Goal: Information Seeking & Learning: Learn about a topic

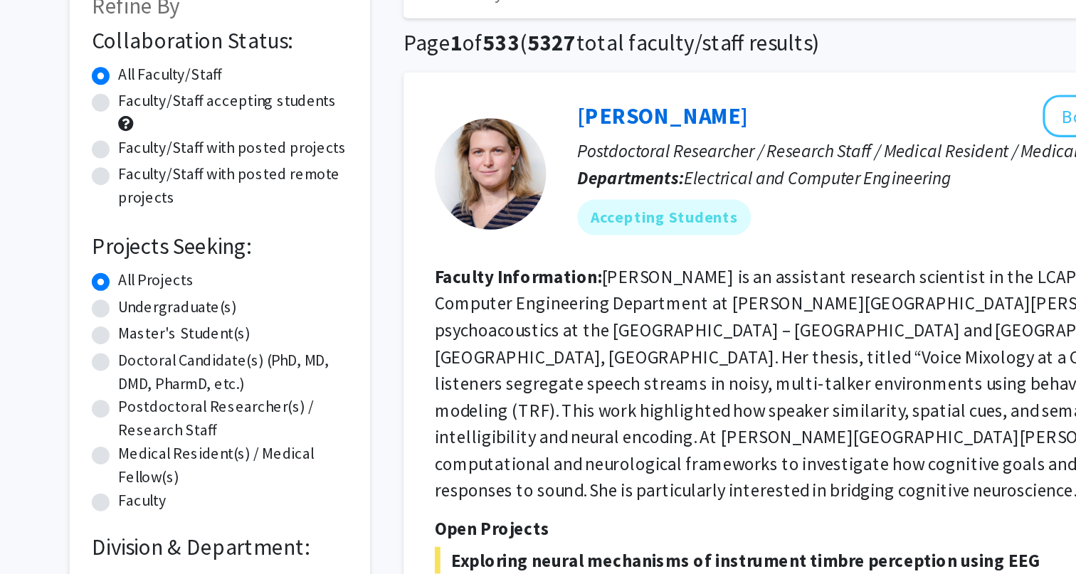
click at [205, 295] on label "Undergraduate(s)" at bounding box center [190, 293] width 75 height 15
click at [162, 295] on input "Undergraduate(s)" at bounding box center [157, 290] width 9 height 9
radio input "true"
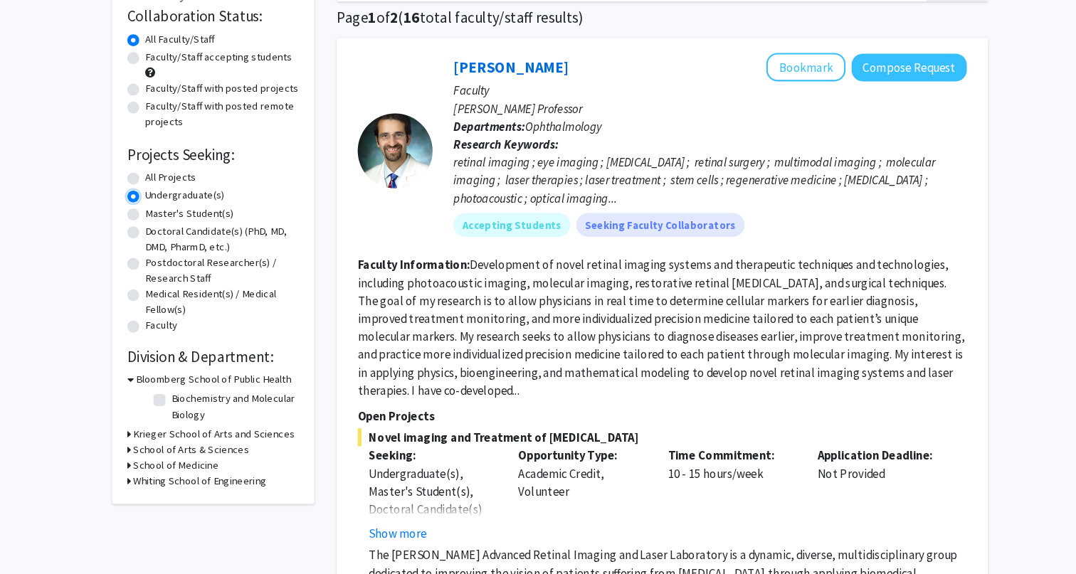
scroll to position [79, 0]
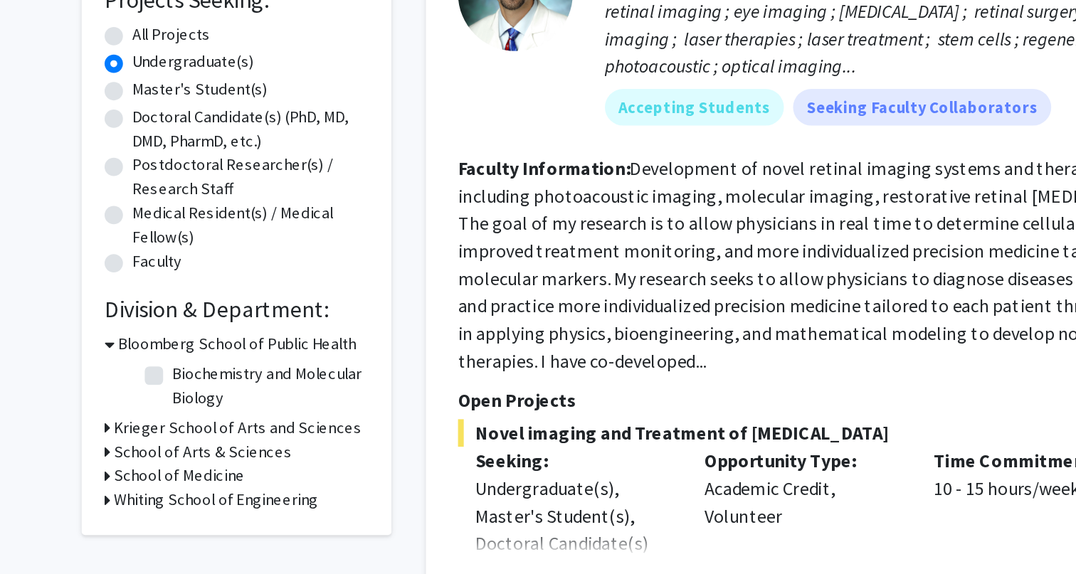
click at [177, 453] on h3 "School of Arts & Sciences" at bounding box center [197, 456] width 110 height 15
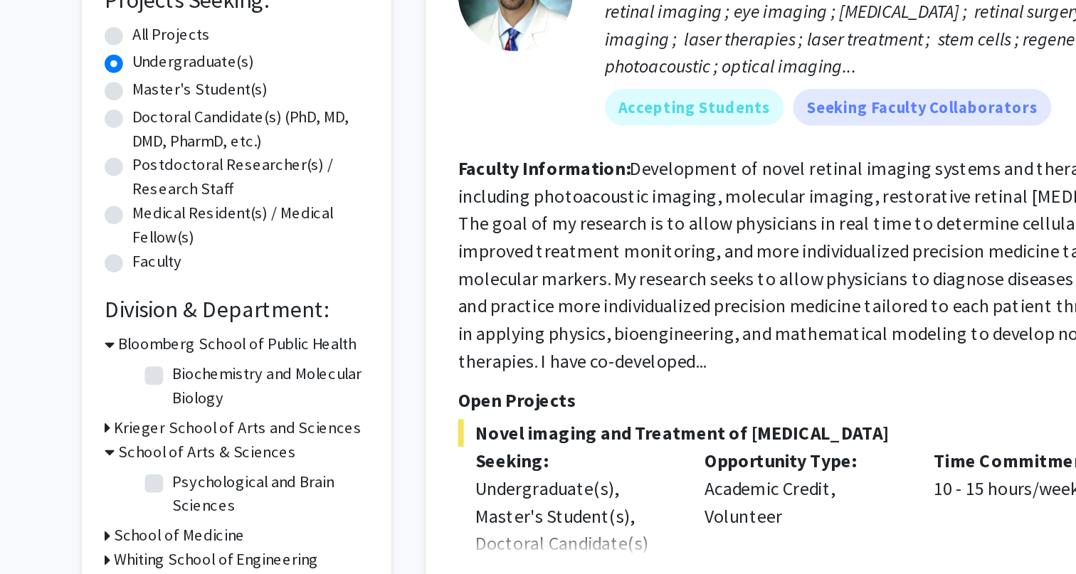
click at [177, 453] on h3 "School of Arts & Sciences" at bounding box center [199, 456] width 110 height 15
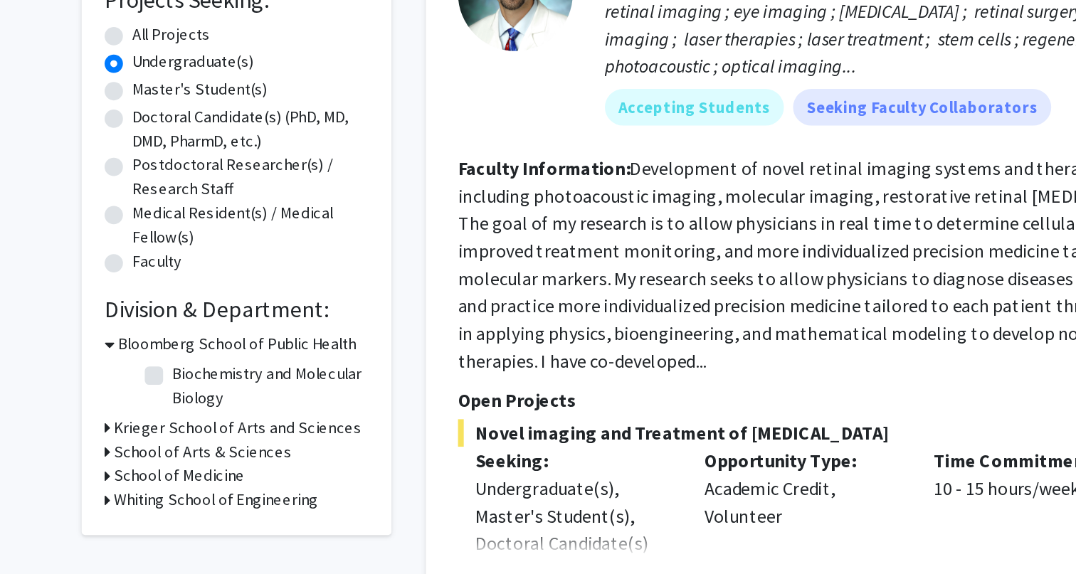
click at [174, 491] on h3 "Whiting School of Engineering" at bounding box center [205, 486] width 127 height 15
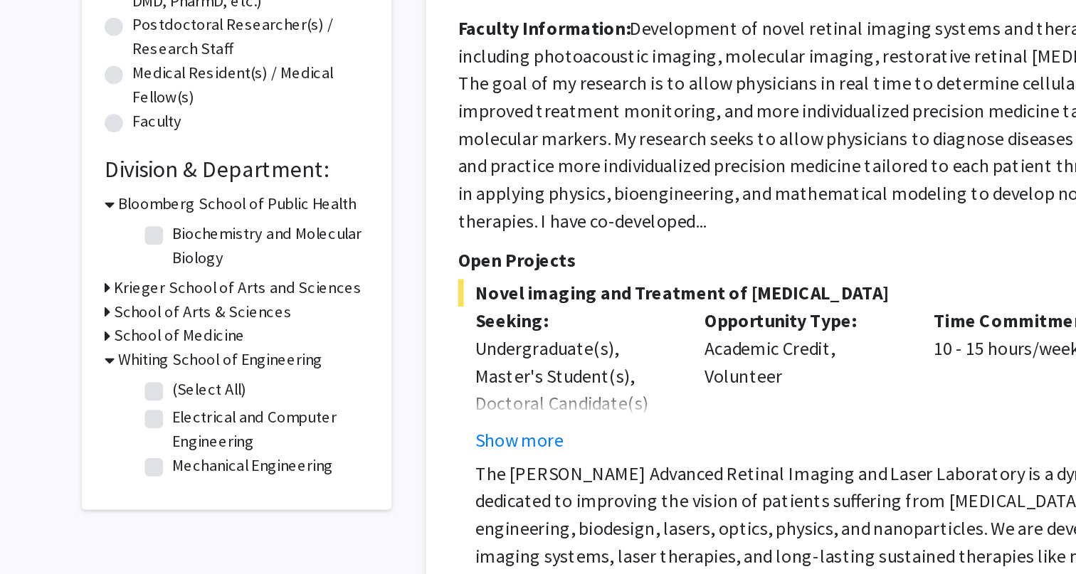
scroll to position [161, 0]
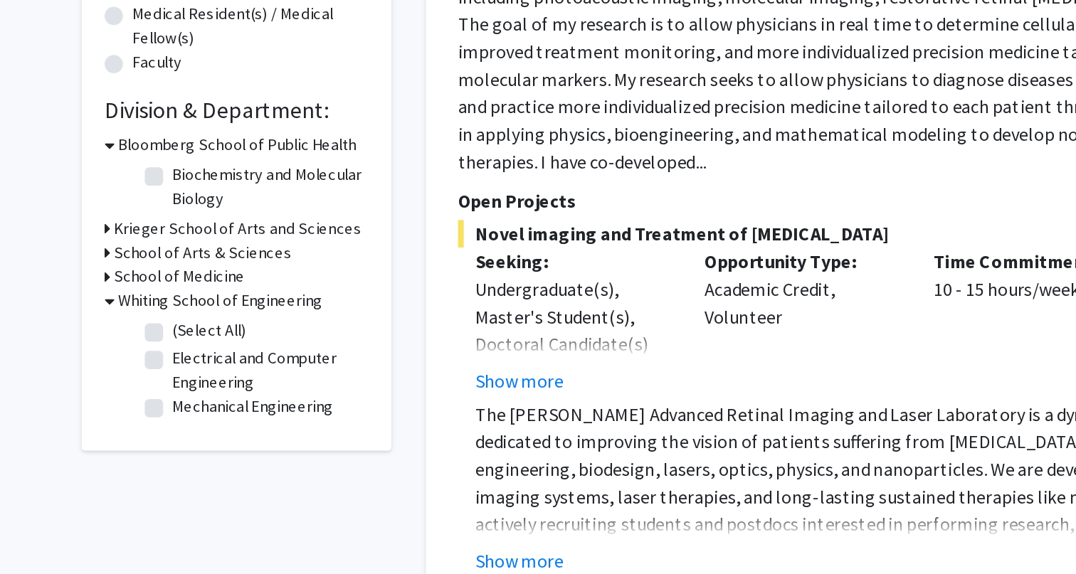
click at [175, 392] on h3 "School of Medicine" at bounding box center [182, 389] width 81 height 15
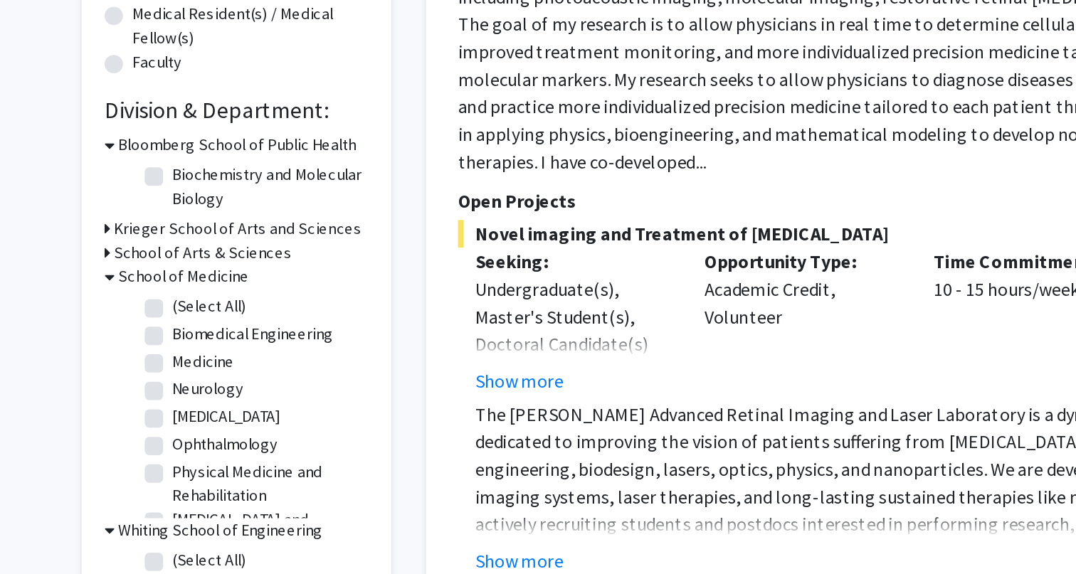
click at [175, 376] on h3 "School of Arts & Sciences" at bounding box center [197, 374] width 110 height 15
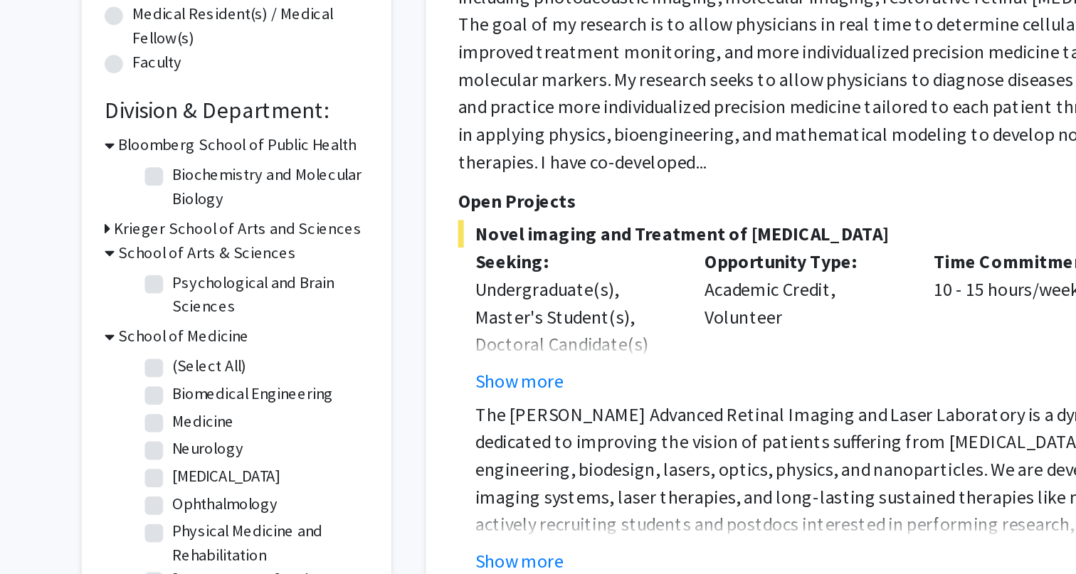
click at [175, 358] on h3 "Krieger School of Arts and Sciences" at bounding box center [219, 359] width 154 height 15
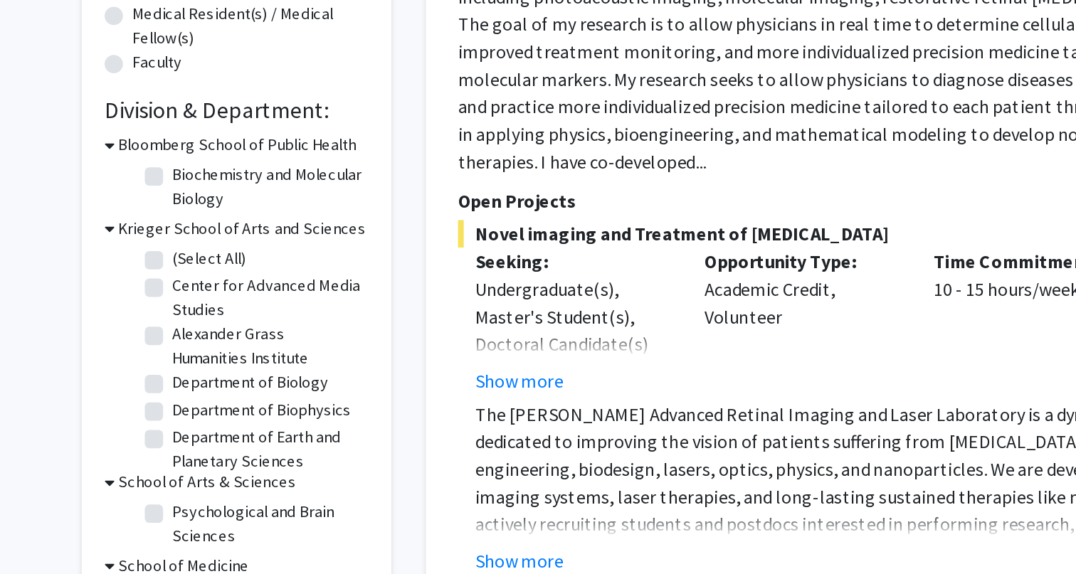
click at [175, 358] on h3 "Krieger School of Arts and Sciences" at bounding box center [221, 359] width 154 height 15
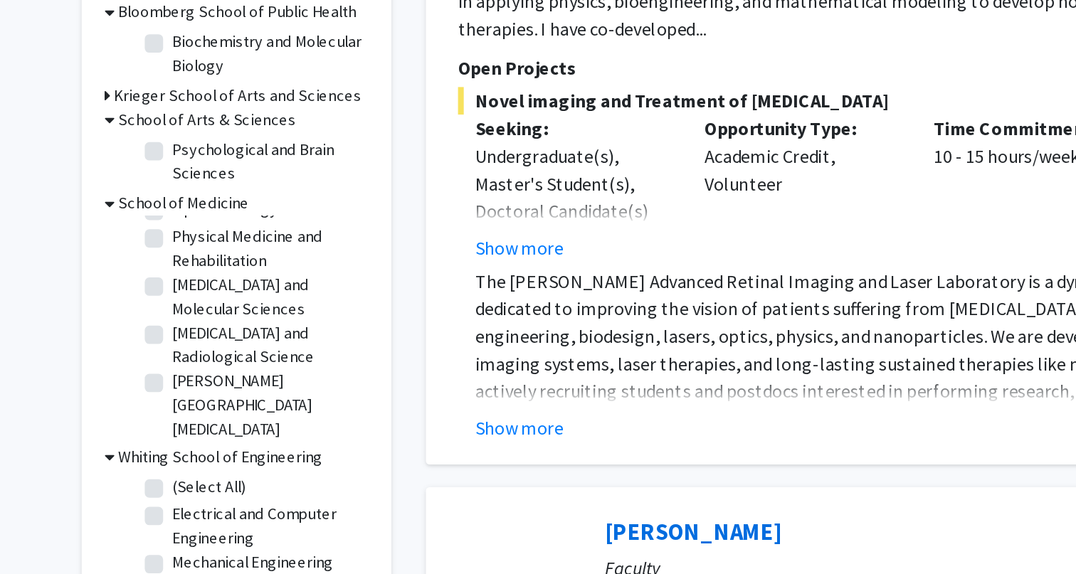
scroll to position [102, 0]
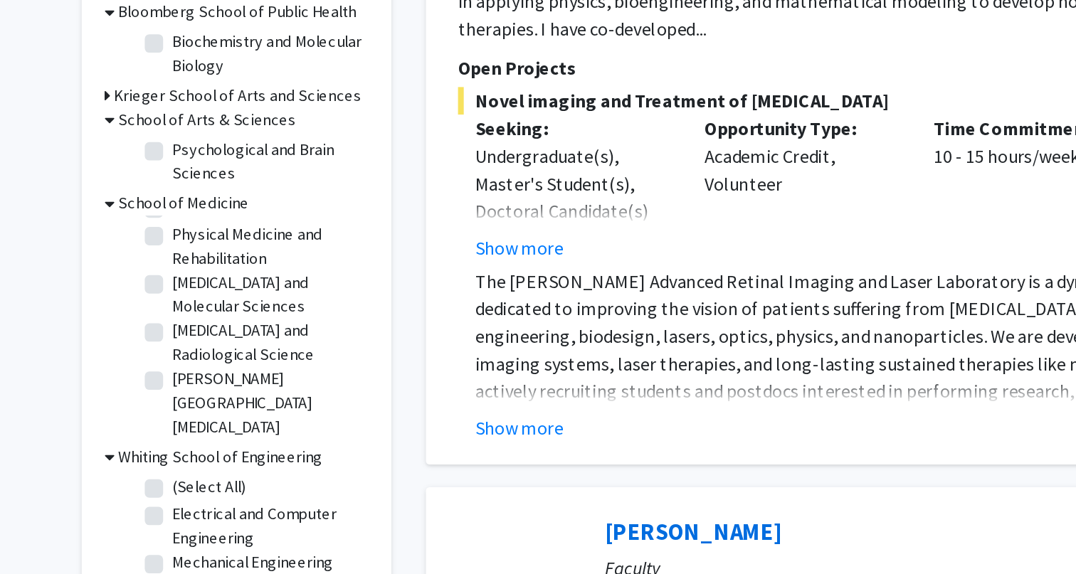
click at [139, 343] on icon at bounding box center [139, 344] width 6 height 15
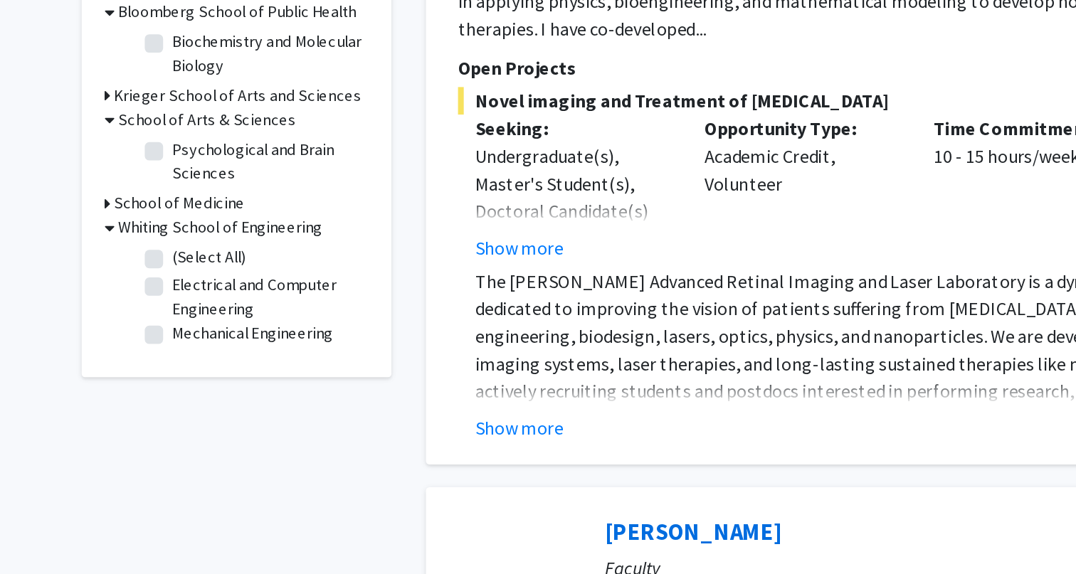
click at [174, 376] on fg-checkbox "(Select All) (Select All)" at bounding box center [228, 378] width 135 height 17
click at [178, 376] on label "(Select All)" at bounding box center [201, 377] width 46 height 15
click at [178, 376] on input "(Select All)" at bounding box center [182, 374] width 9 height 9
checkbox input "true"
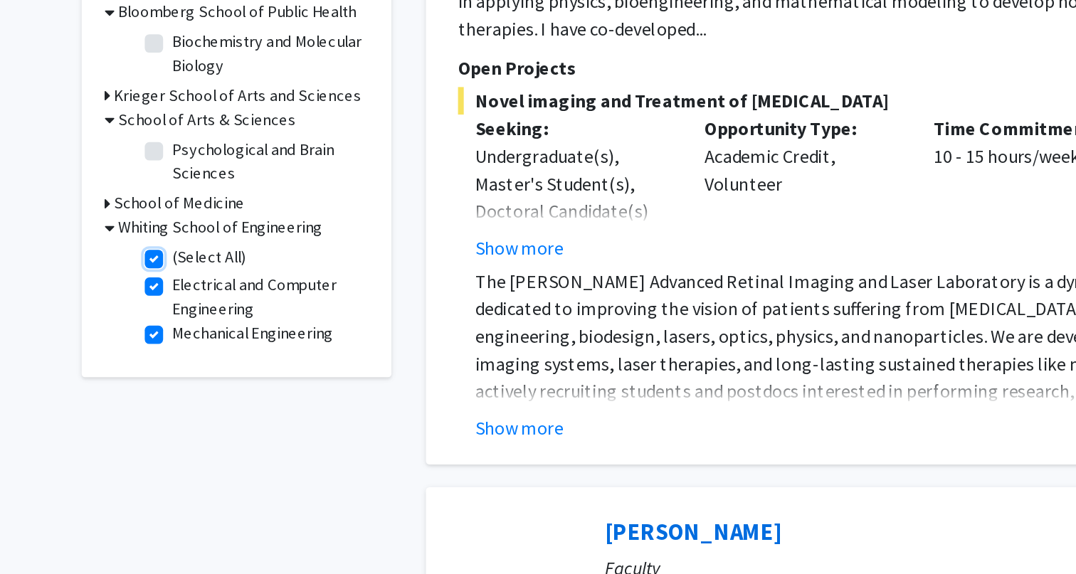
checkbox input "true"
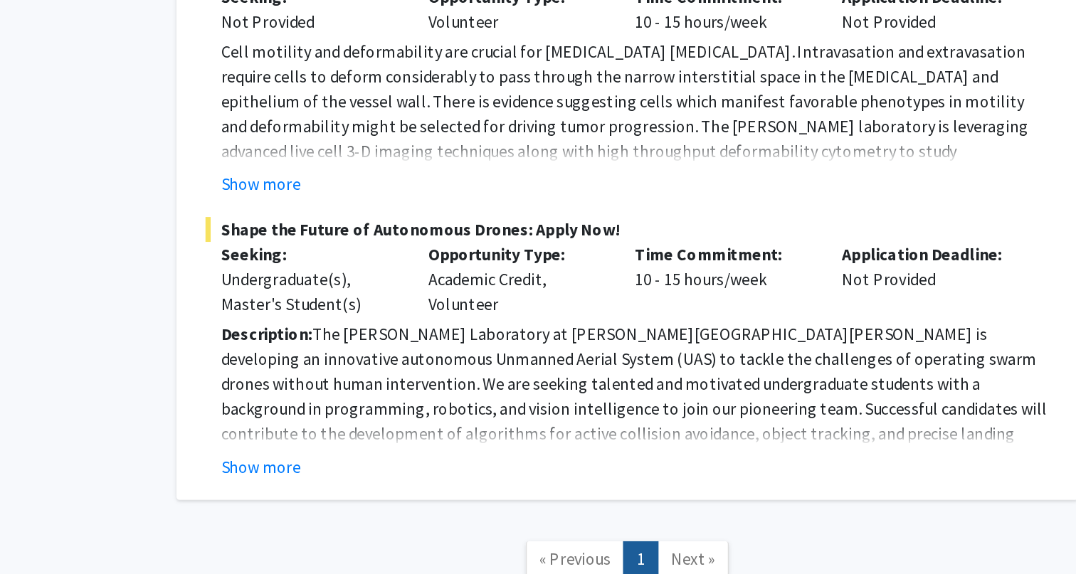
scroll to position [3046, 0]
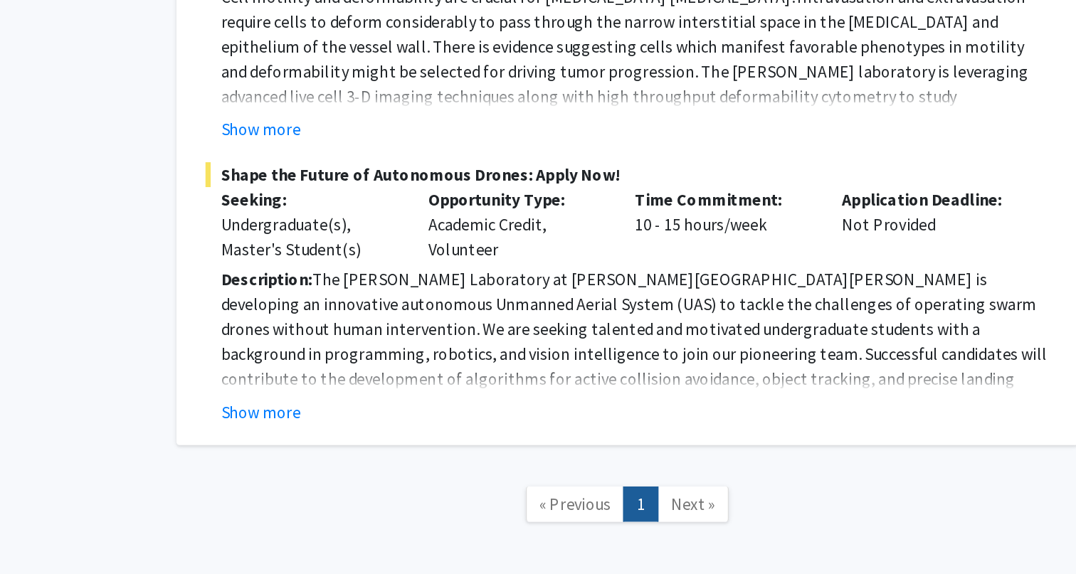
click at [690, 500] on nav "« Previous 1 Next »" at bounding box center [644, 529] width 619 height 58
click at [690, 514] on link "Next »" at bounding box center [689, 526] width 49 height 25
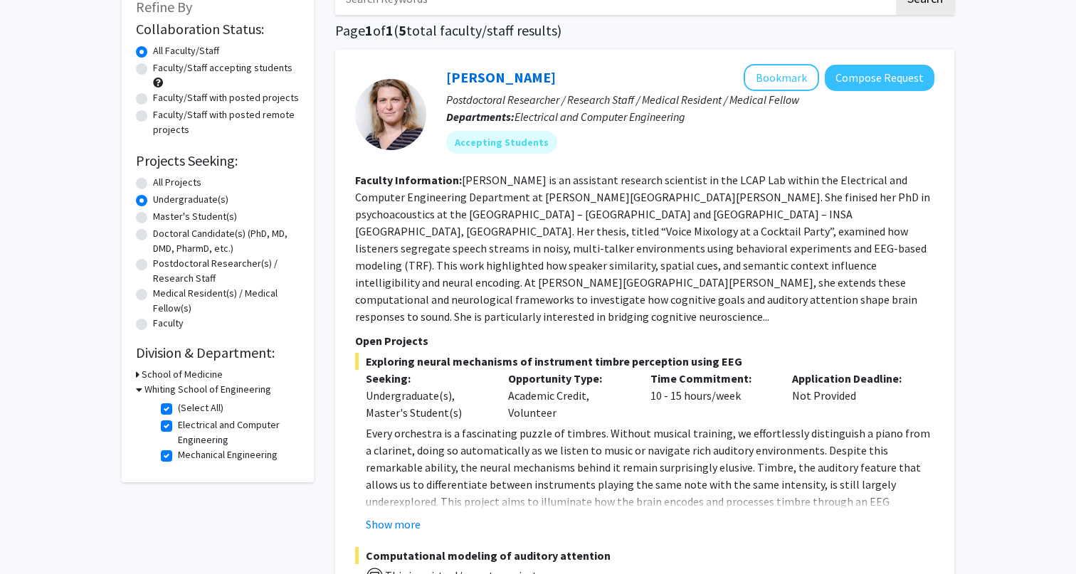
scroll to position [0, 0]
